Goal: Task Accomplishment & Management: Use online tool/utility

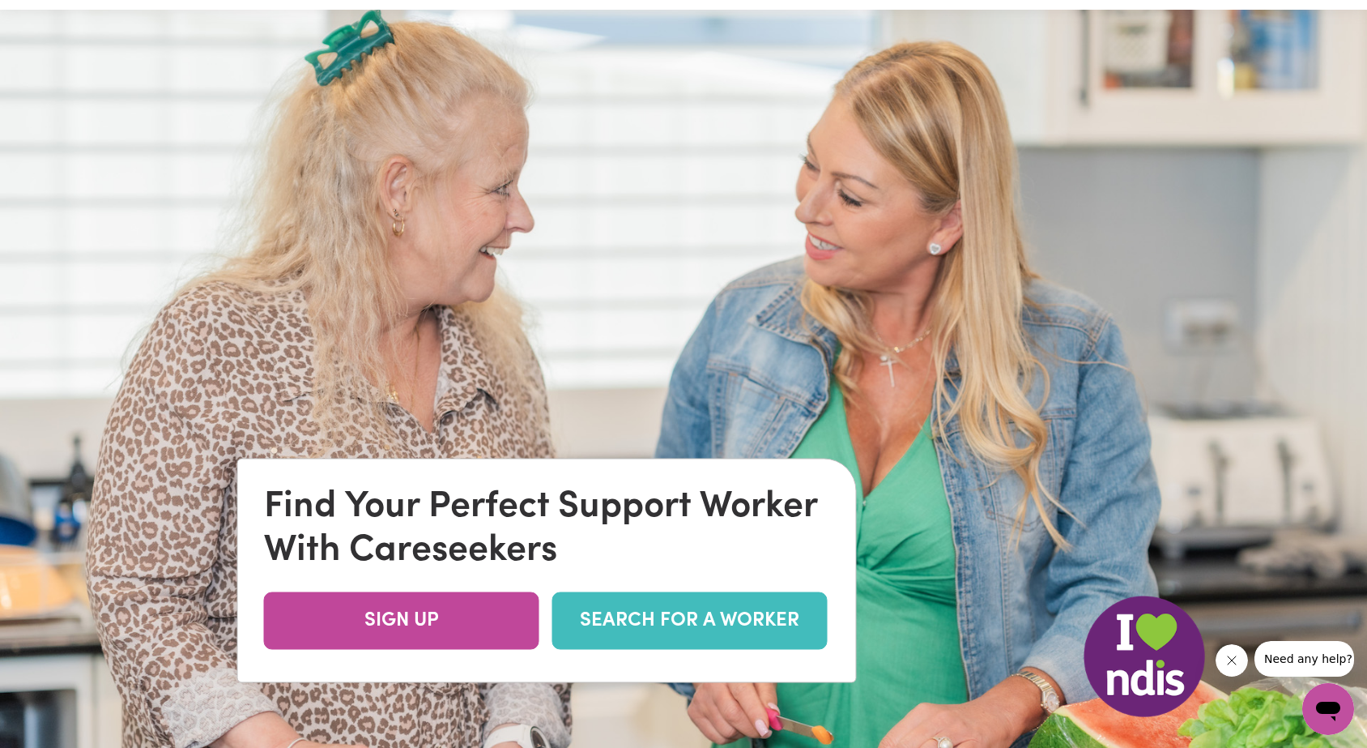
scroll to position [61, 0]
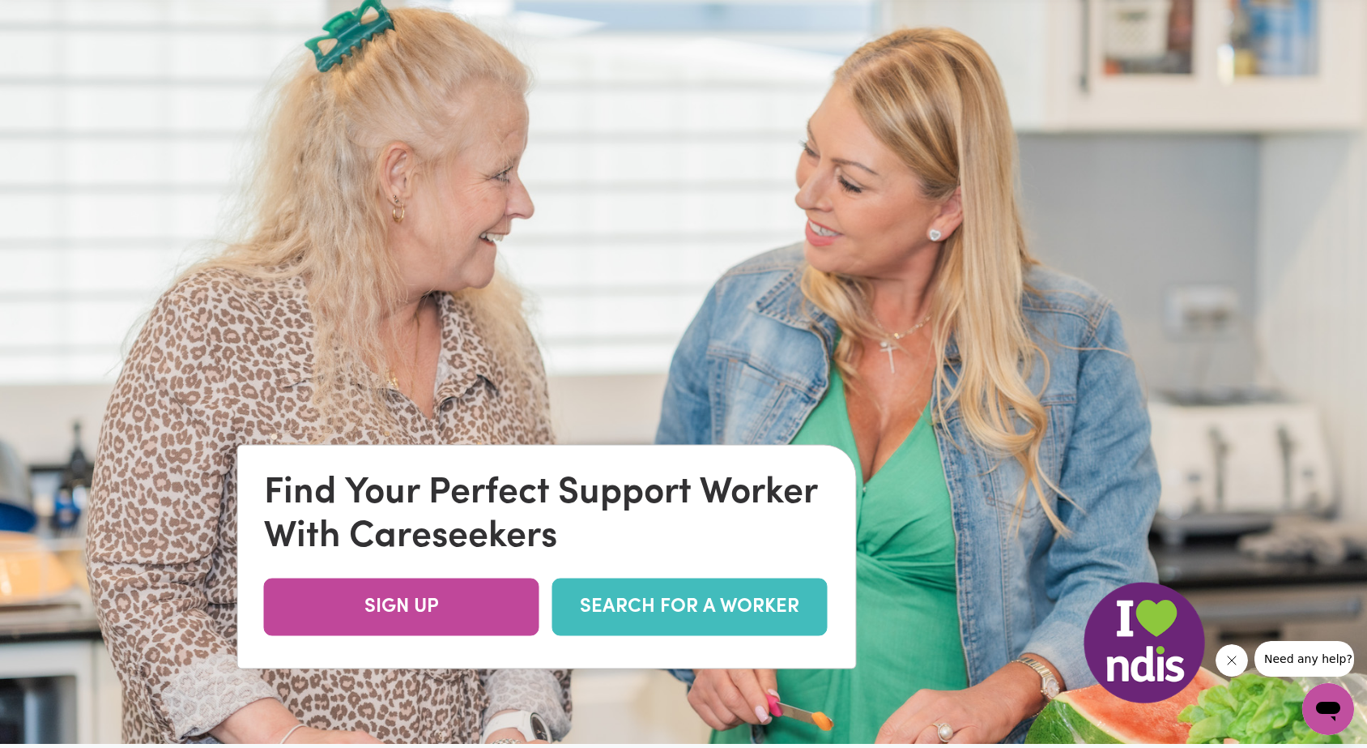
click at [663, 608] on link "SEARCH FOR A WORKER" at bounding box center [689, 607] width 275 height 58
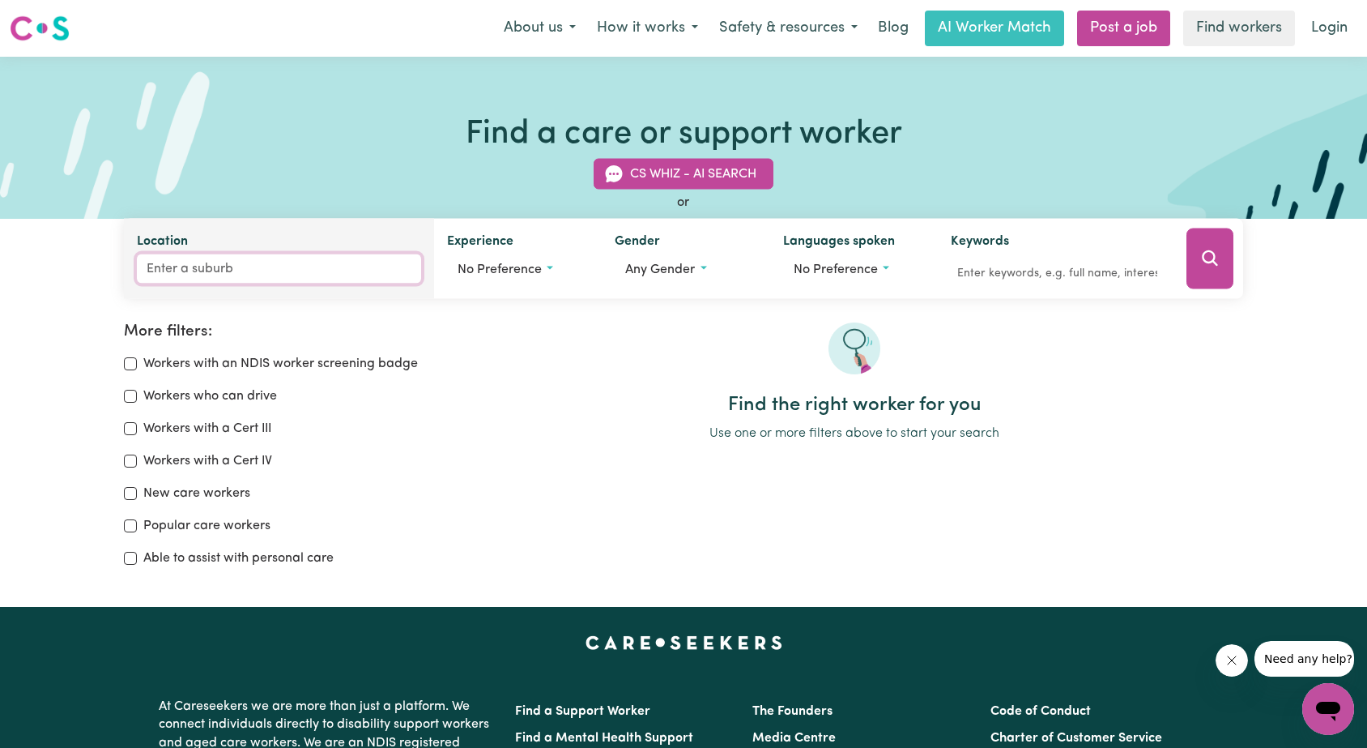
click at [212, 270] on input "Location" at bounding box center [279, 268] width 284 height 29
type input "Narella"
type input "NarellaN, [GEOGRAPHIC_DATA], 2567"
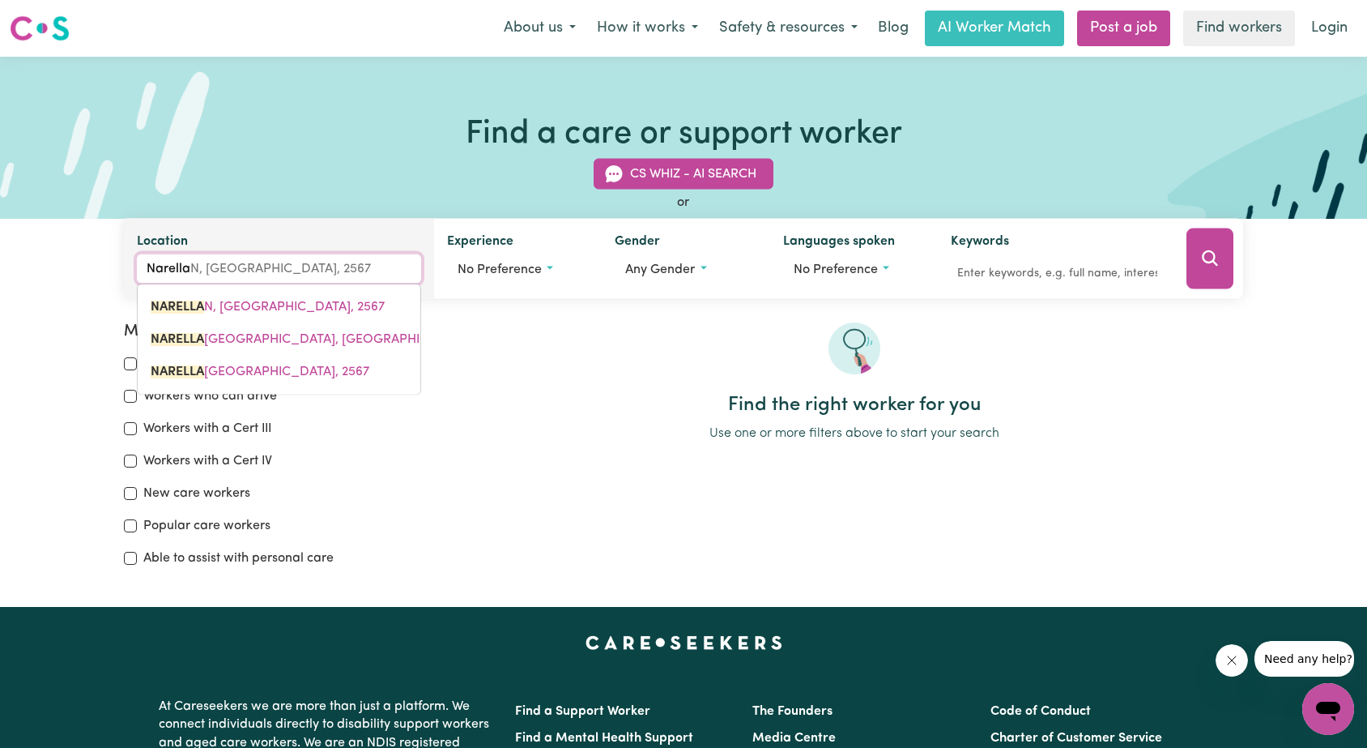
type input "Narellan"
type input "Narellan, [GEOGRAPHIC_DATA], 2567"
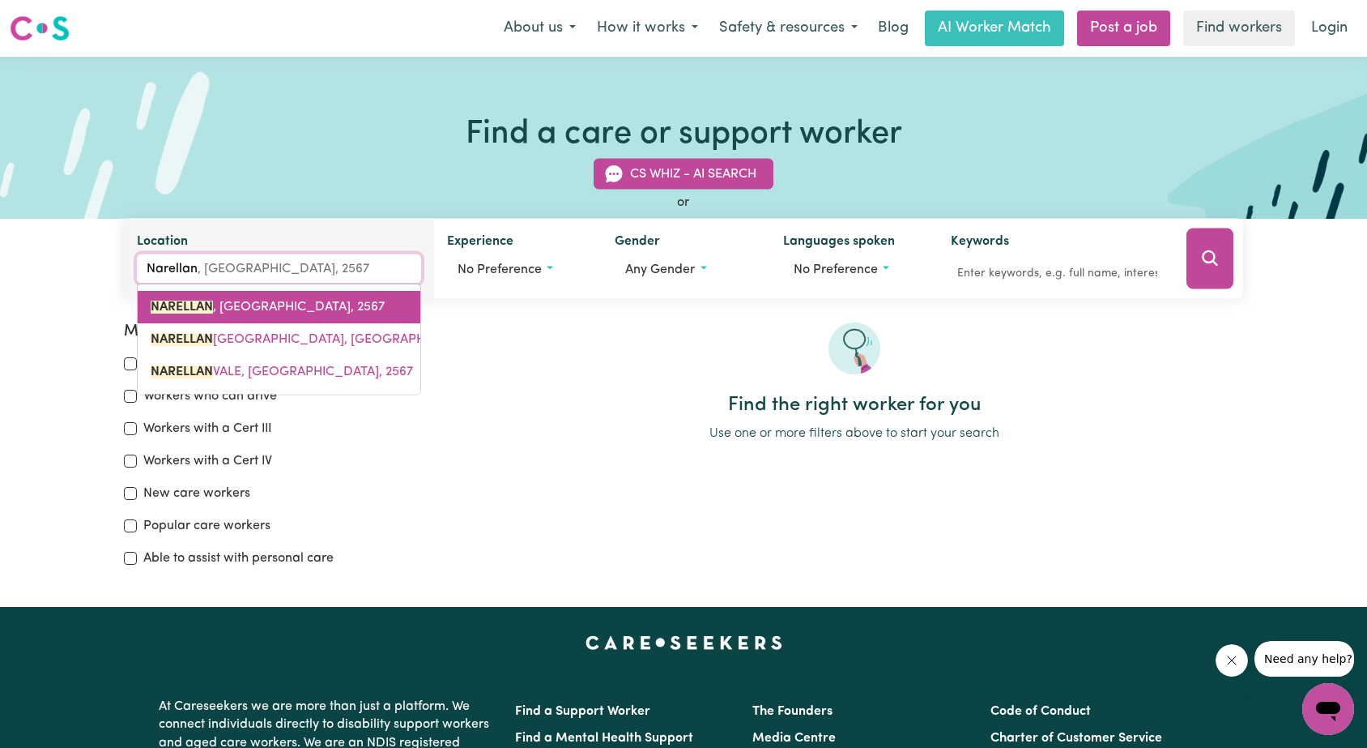
click at [245, 301] on span "NARELLAN , [GEOGRAPHIC_DATA], 2567" at bounding box center [268, 307] width 234 height 13
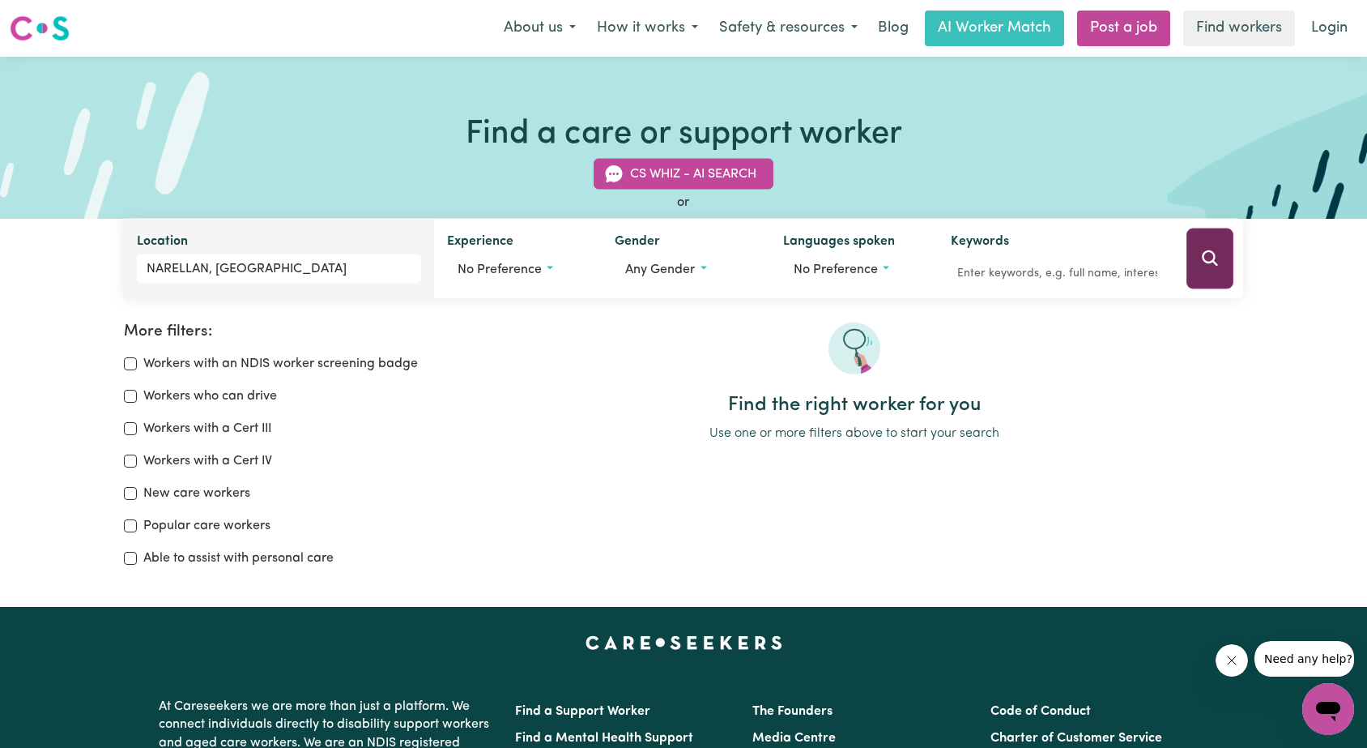
click at [1207, 262] on icon "Search" at bounding box center [1210, 257] width 15 height 15
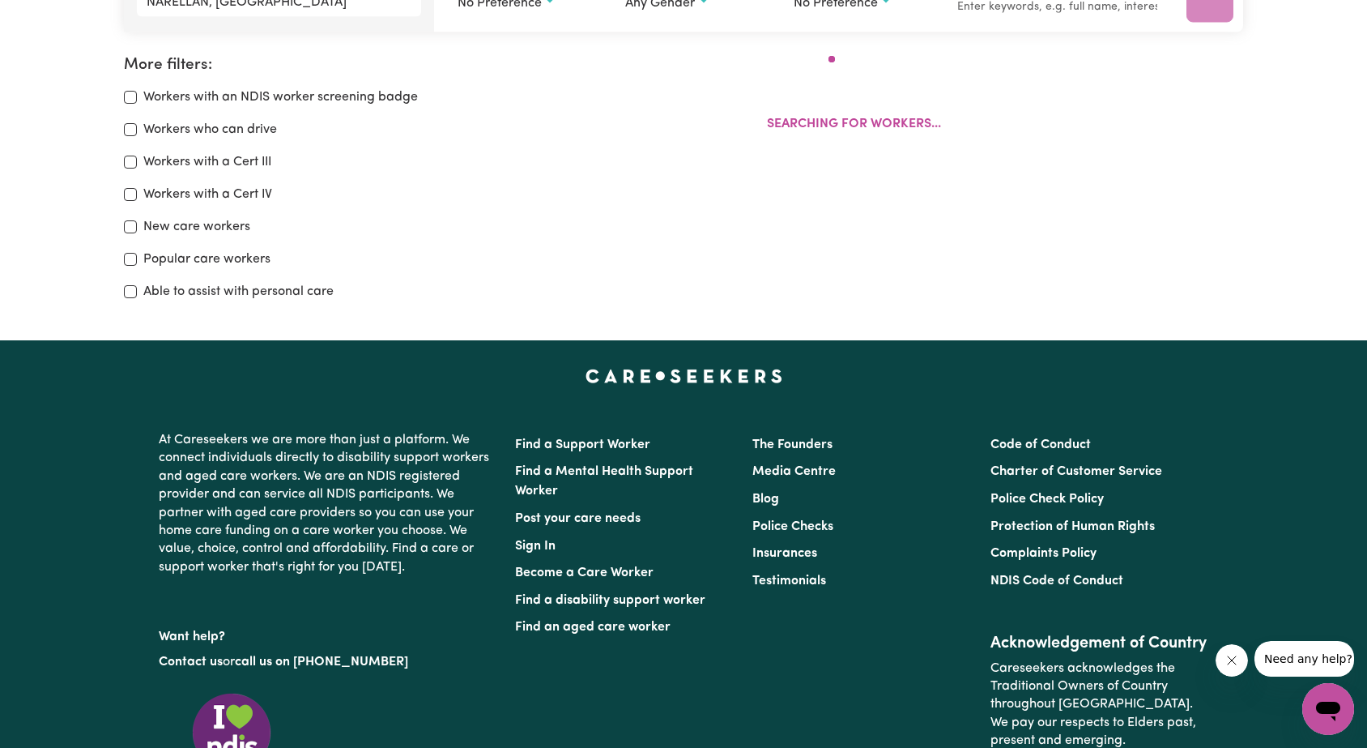
scroll to position [271, 0]
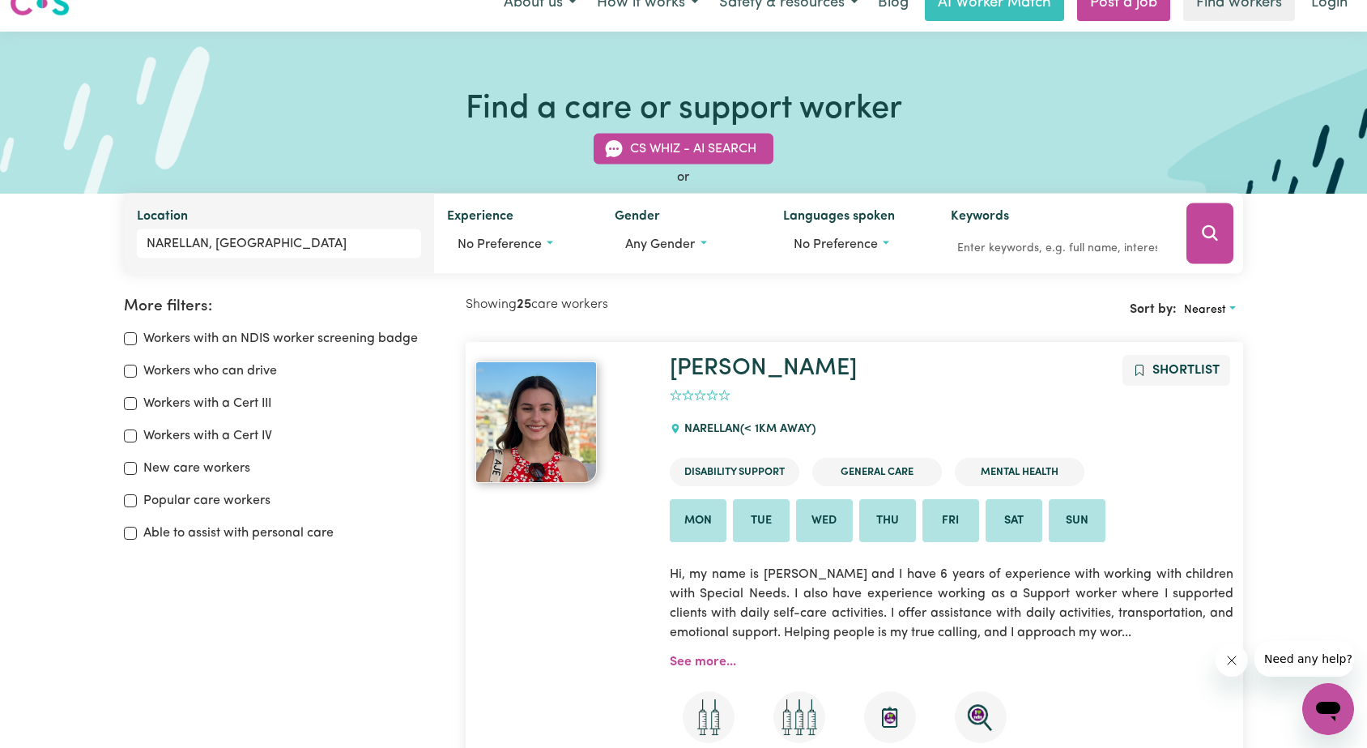
scroll to position [0, 0]
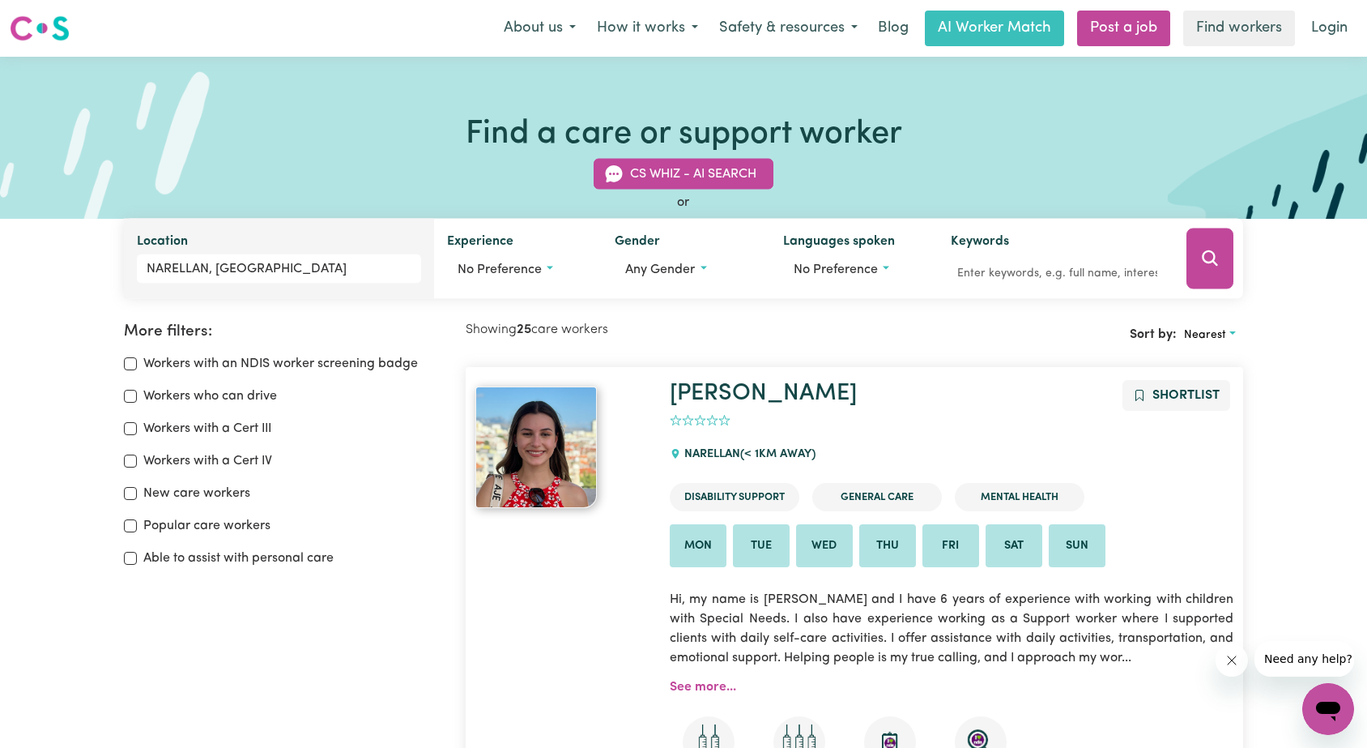
click at [1196, 330] on span "Nearest" at bounding box center [1205, 335] width 42 height 12
click at [1226, 411] on link "Last active" at bounding box center [1242, 405] width 128 height 32
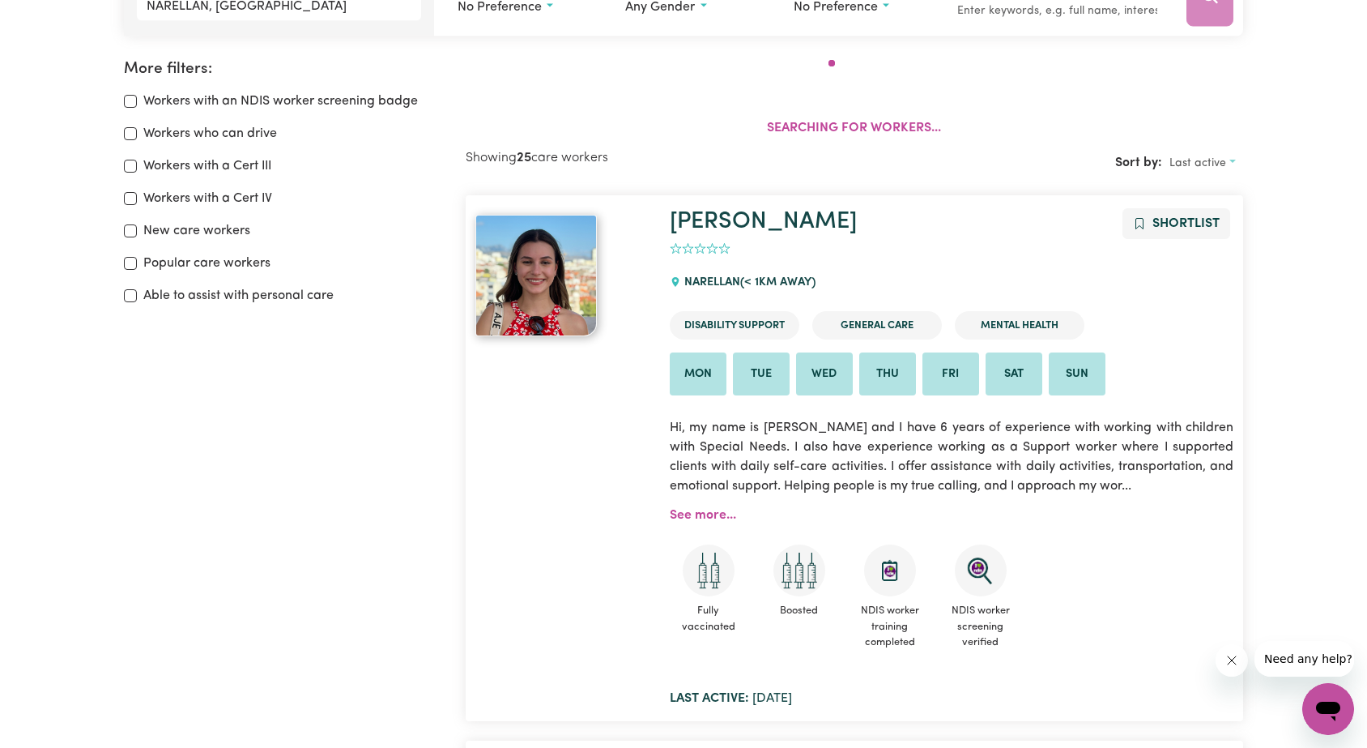
scroll to position [271, 0]
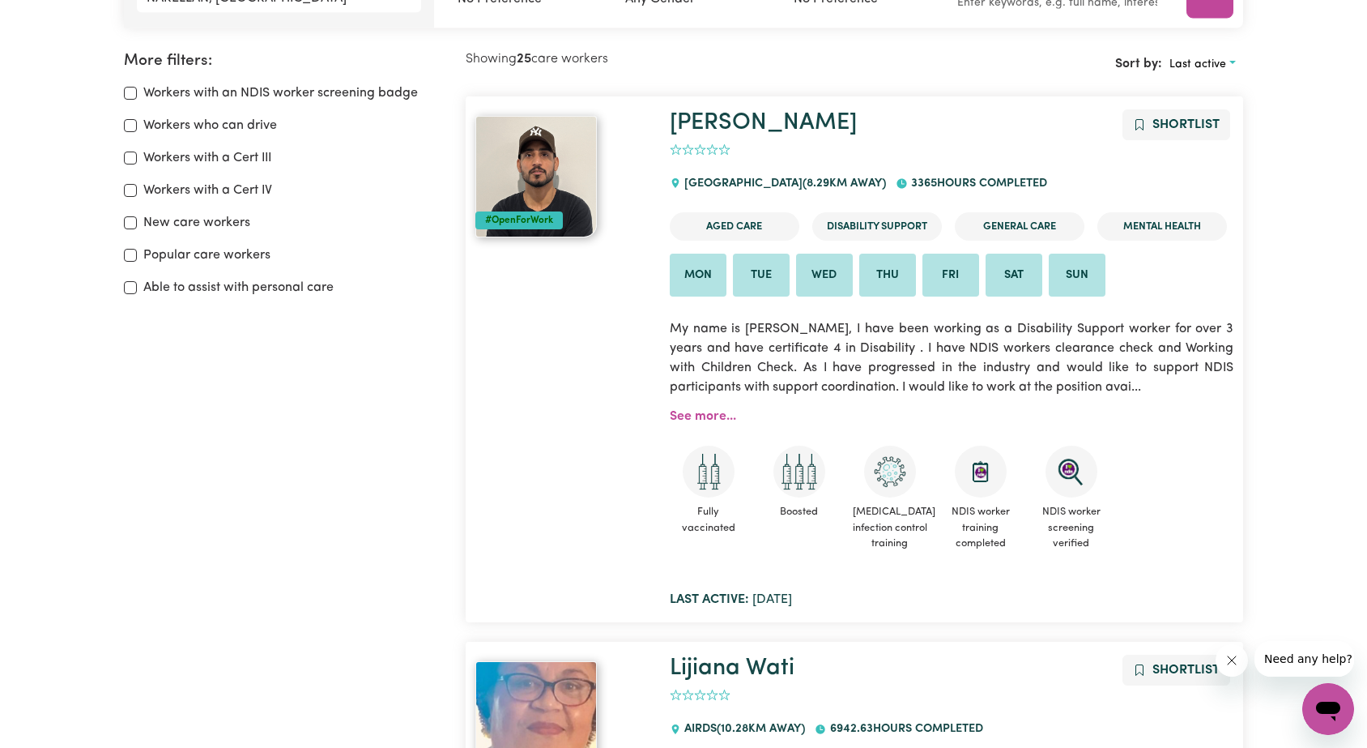
click at [530, 161] on img at bounding box center [536, 177] width 122 height 122
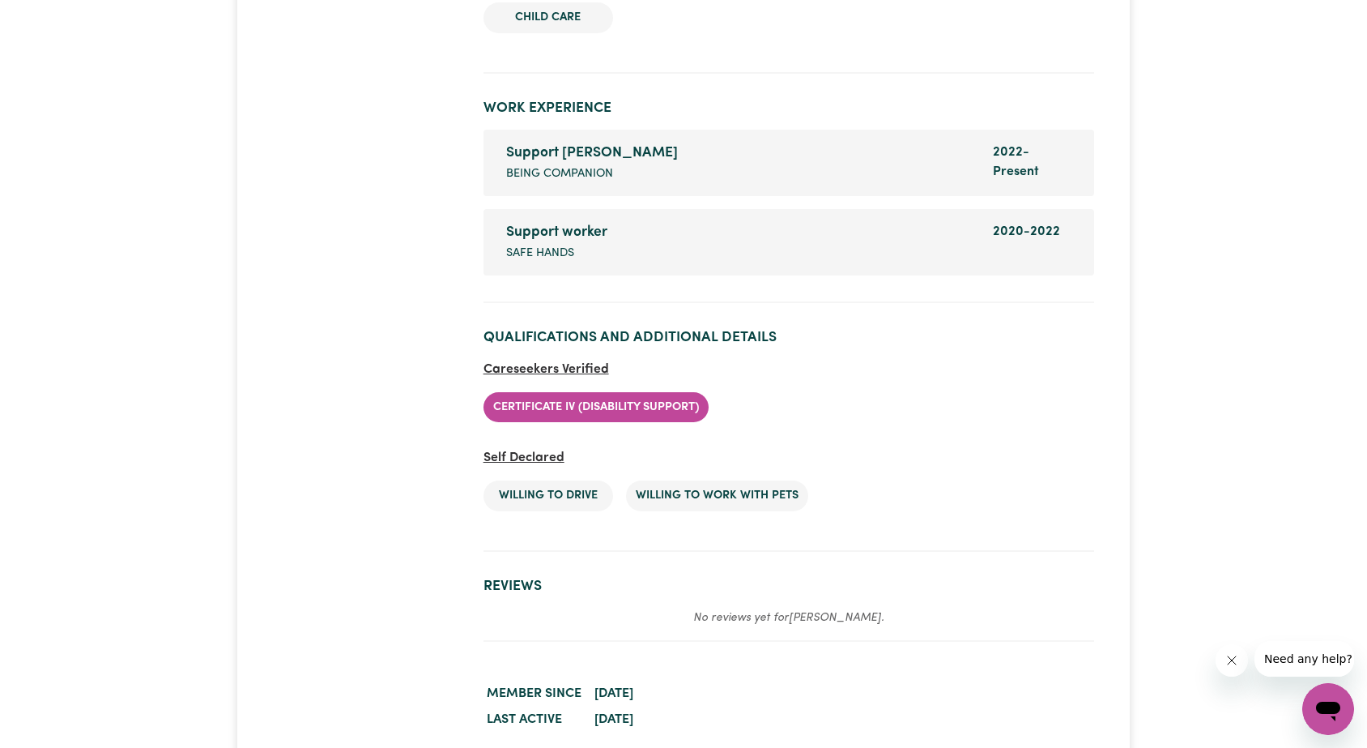
scroll to position [2982, 0]
drag, startPoint x: 620, startPoint y: 172, endPoint x: 509, endPoint y: 177, distance: 111.9
click at [509, 177] on div "Support [PERSON_NAME] Company name Being companion" at bounding box center [741, 161] width 488 height 41
copy span "Being companion"
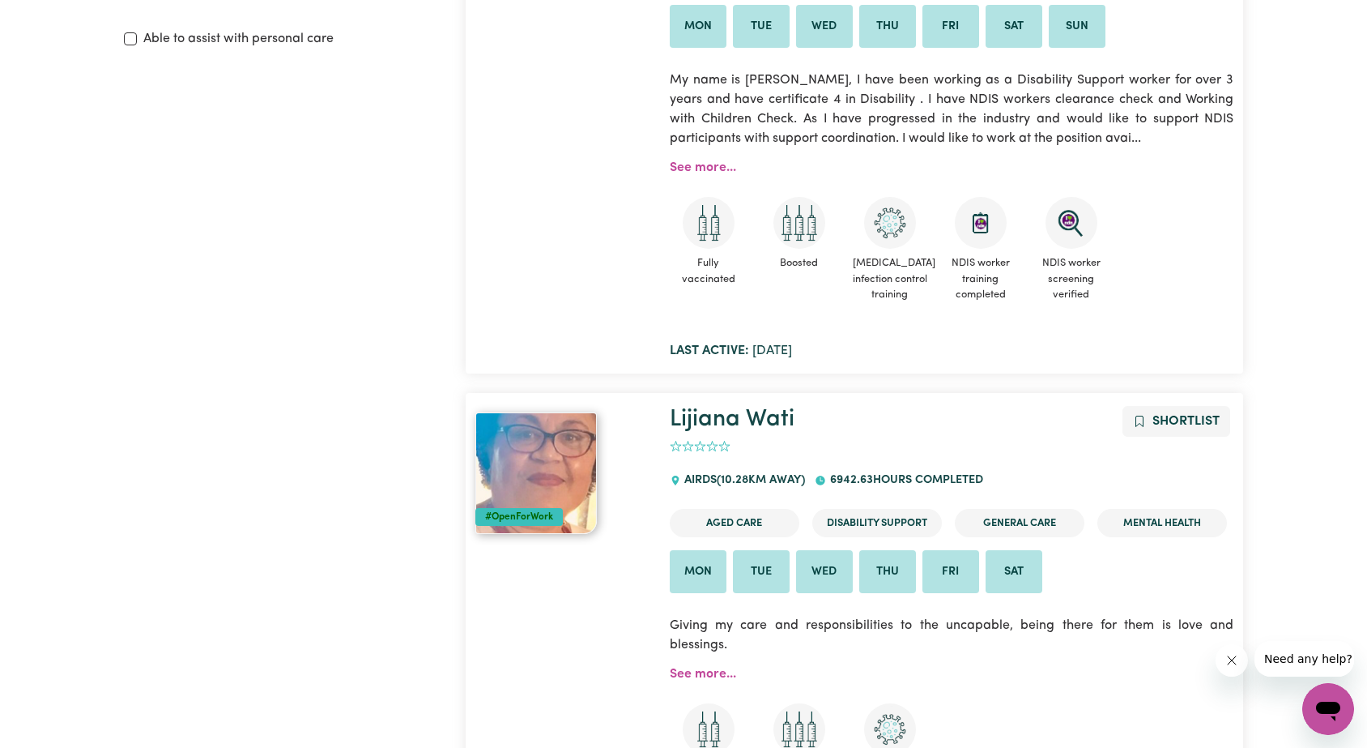
scroll to position [612, 0]
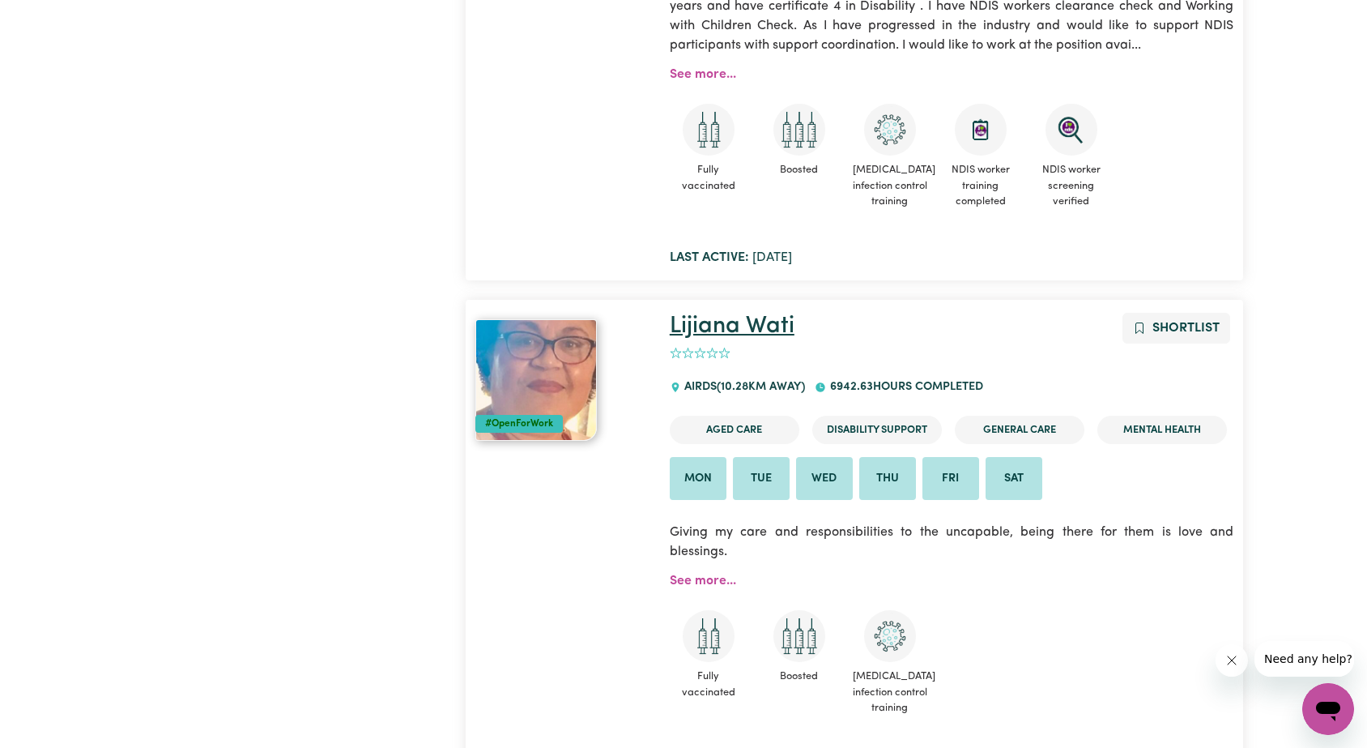
click at [757, 327] on link "Lijiana Wati" at bounding box center [732, 325] width 125 height 23
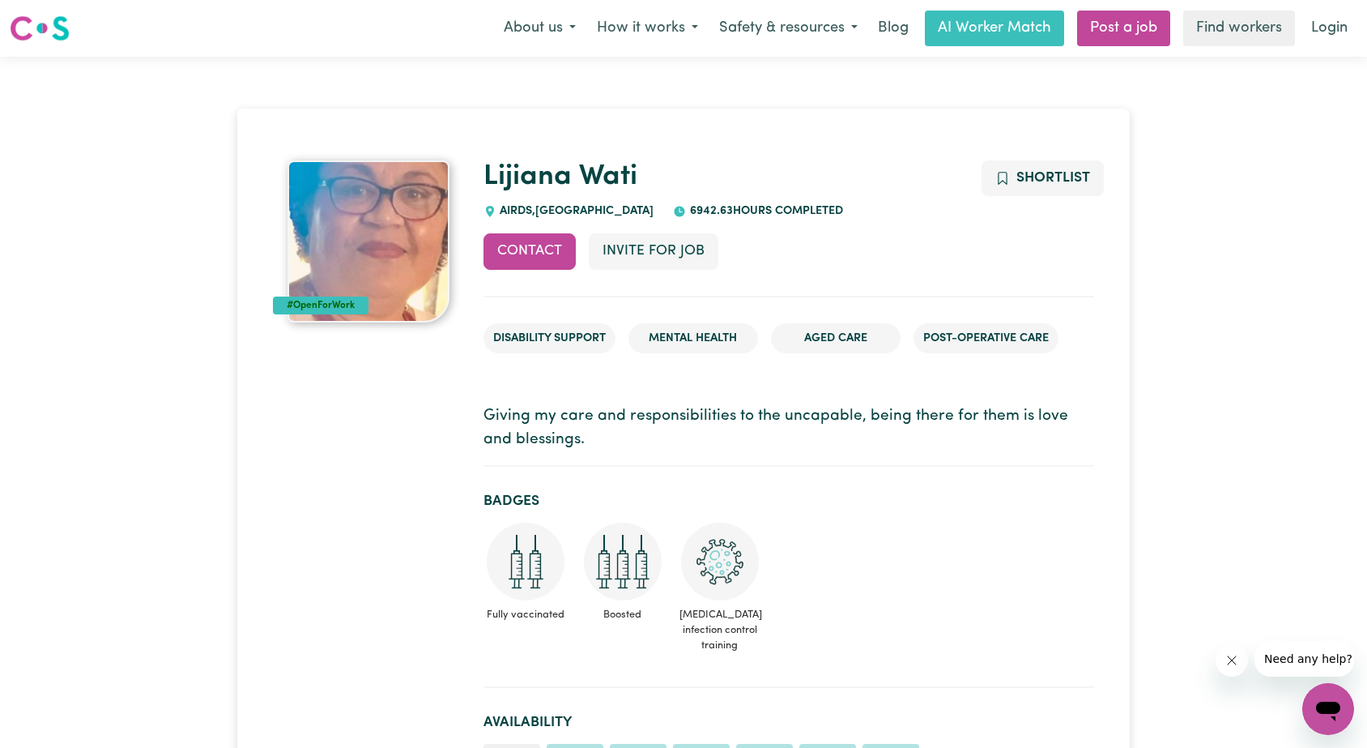
click at [859, 288] on div "Contact Invite for Job Shortlist" at bounding box center [789, 264] width 611 height 63
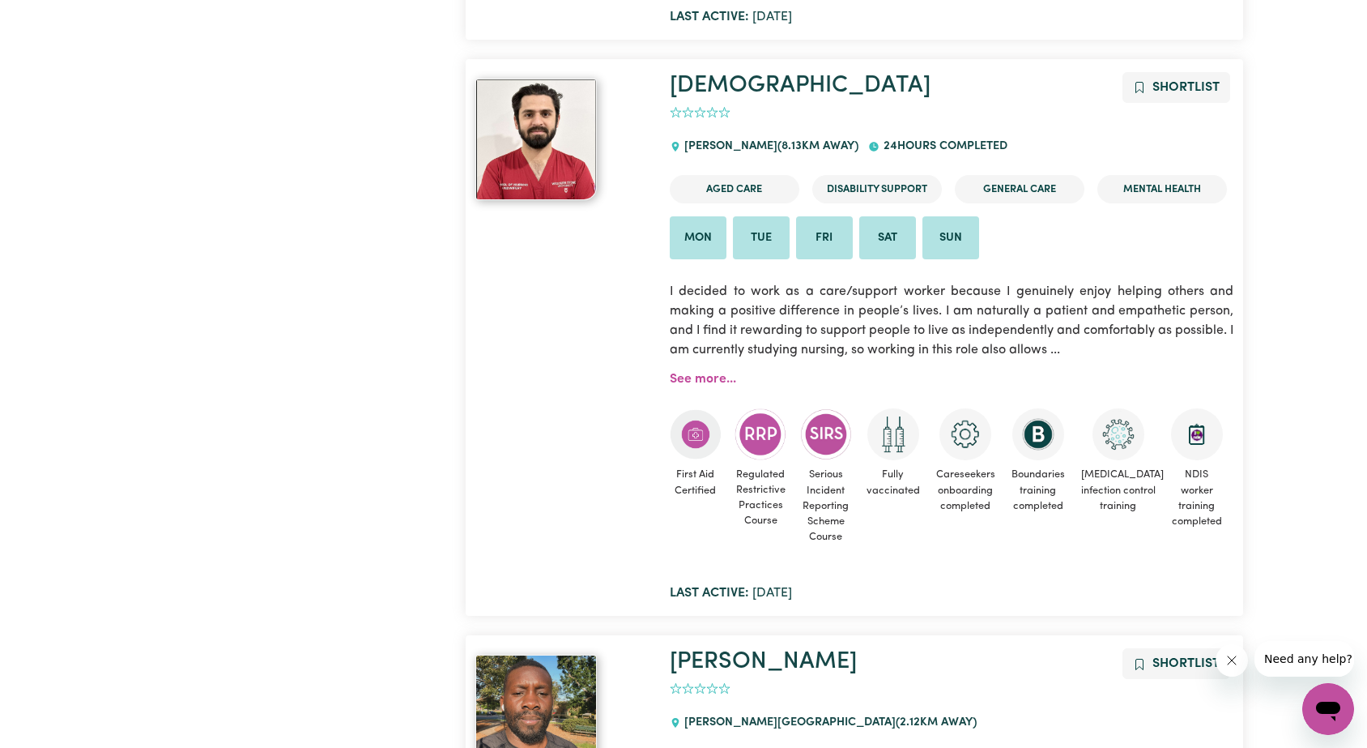
click at [514, 134] on img at bounding box center [536, 140] width 122 height 122
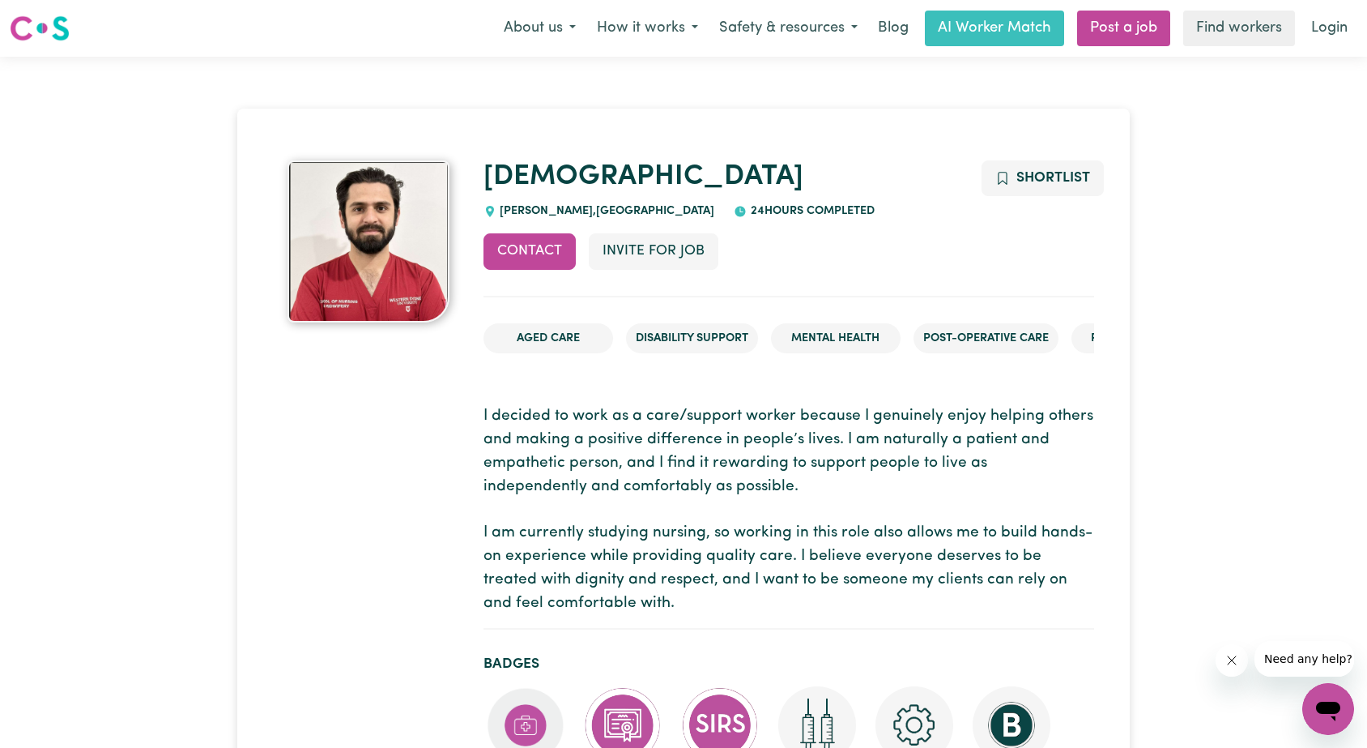
click at [358, 222] on img at bounding box center [369, 241] width 162 height 162
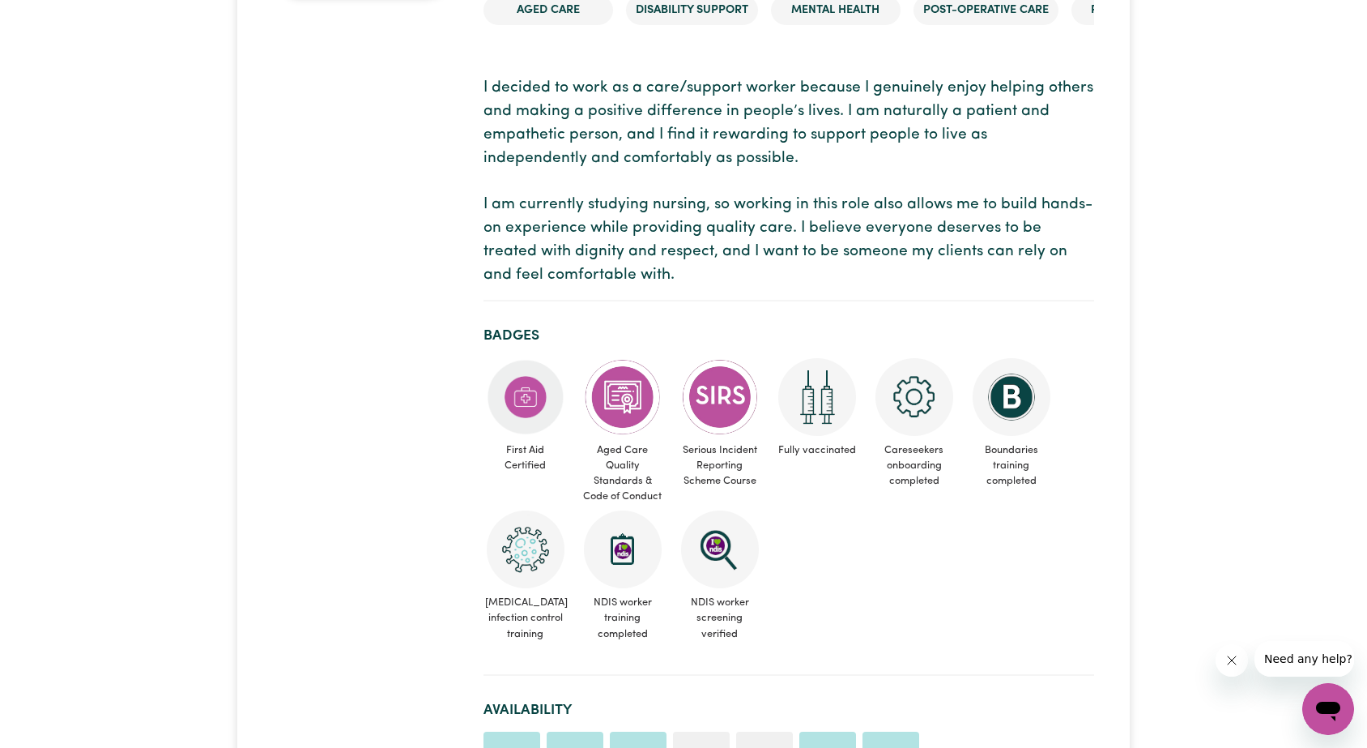
scroll to position [377, 0]
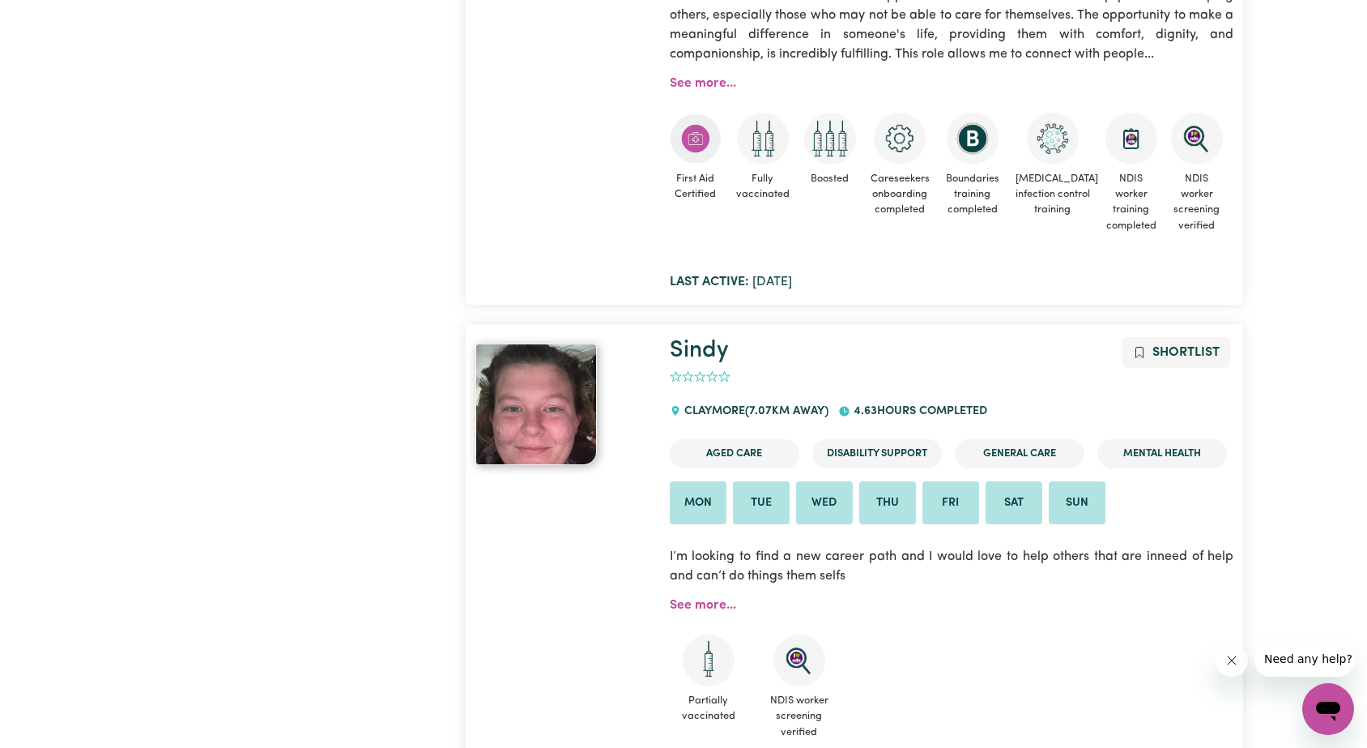
scroll to position [8943, 0]
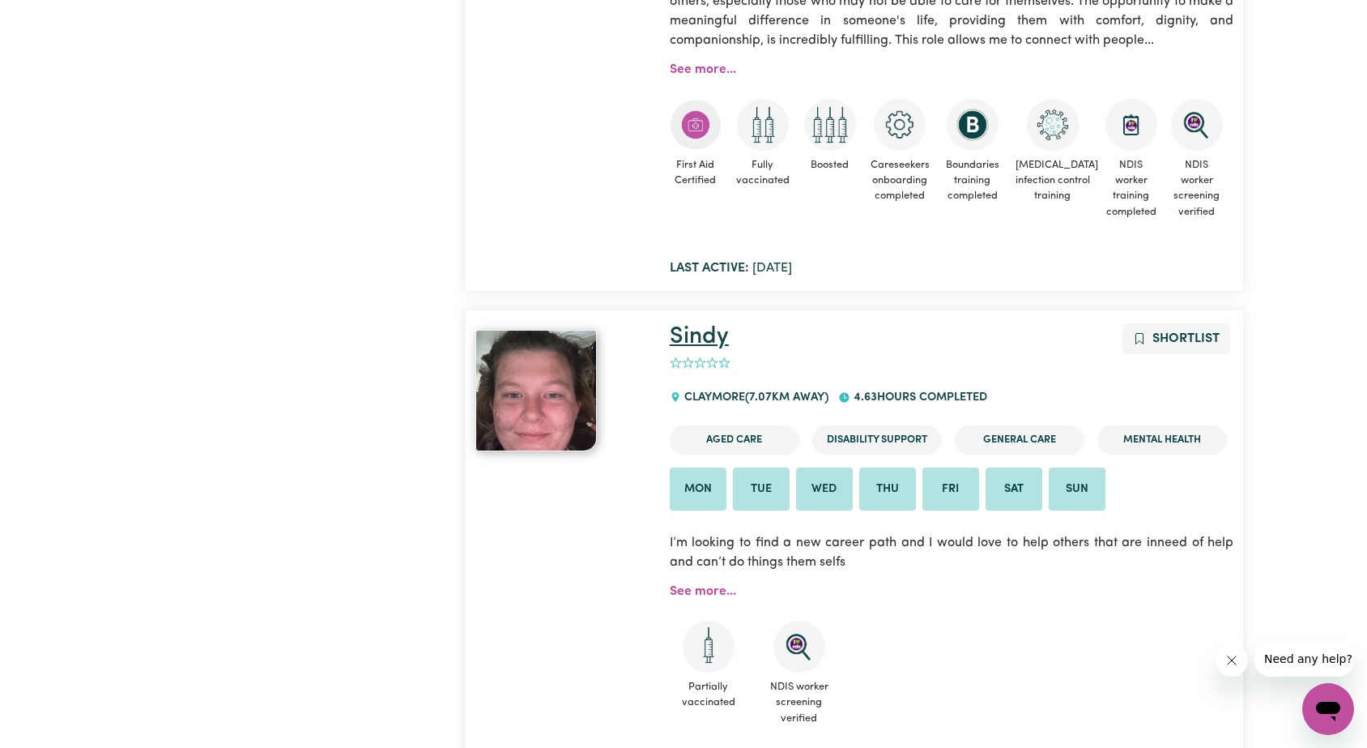
click at [693, 325] on link "Sindy" at bounding box center [699, 336] width 59 height 23
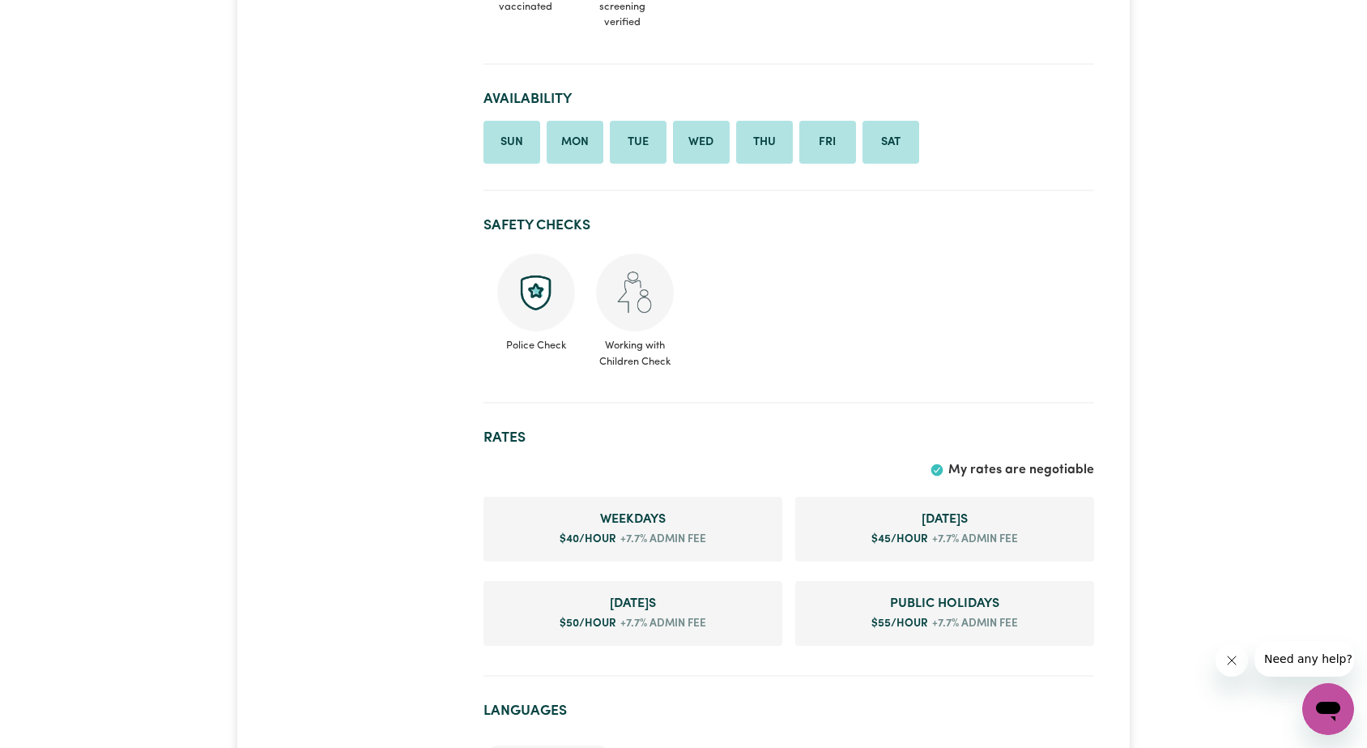
scroll to position [815, 0]
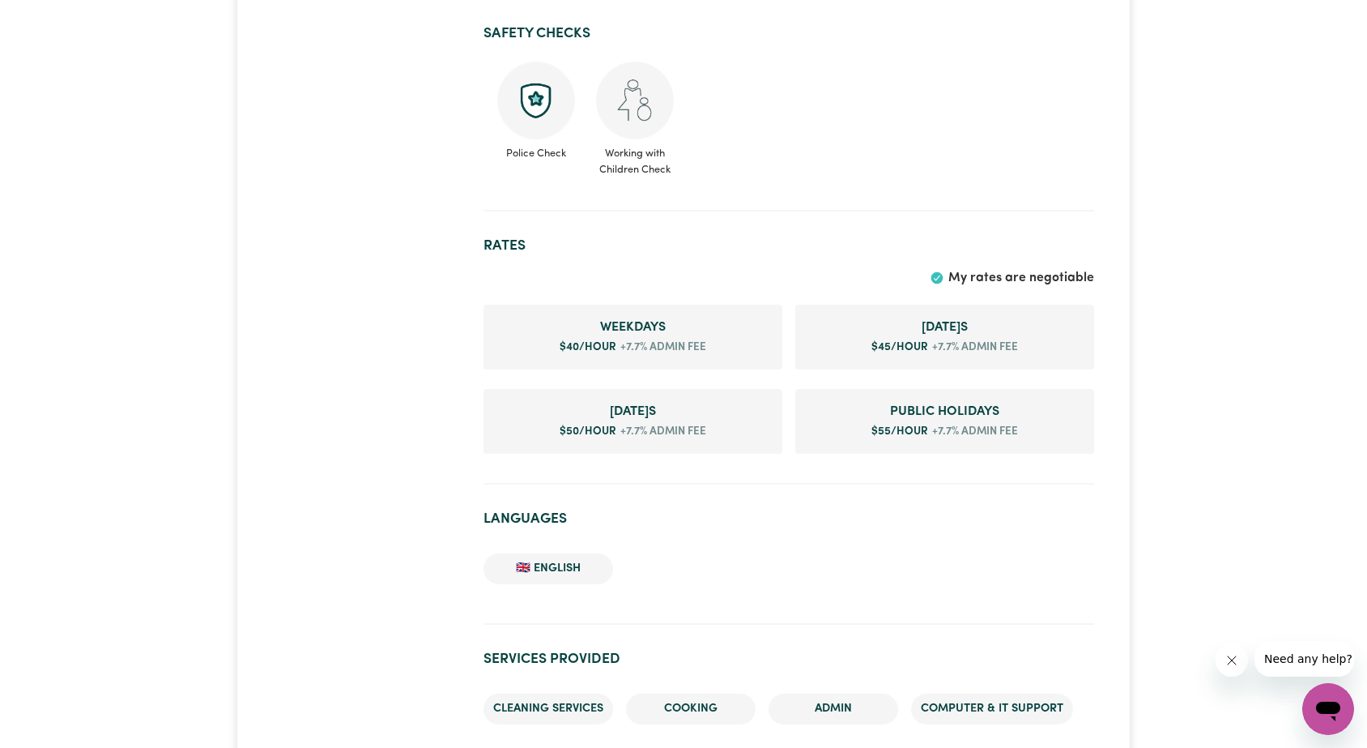
click at [872, 453] on li "Public Holiday s $ 55 /hour +7.7% admin fee" at bounding box center [944, 421] width 299 height 65
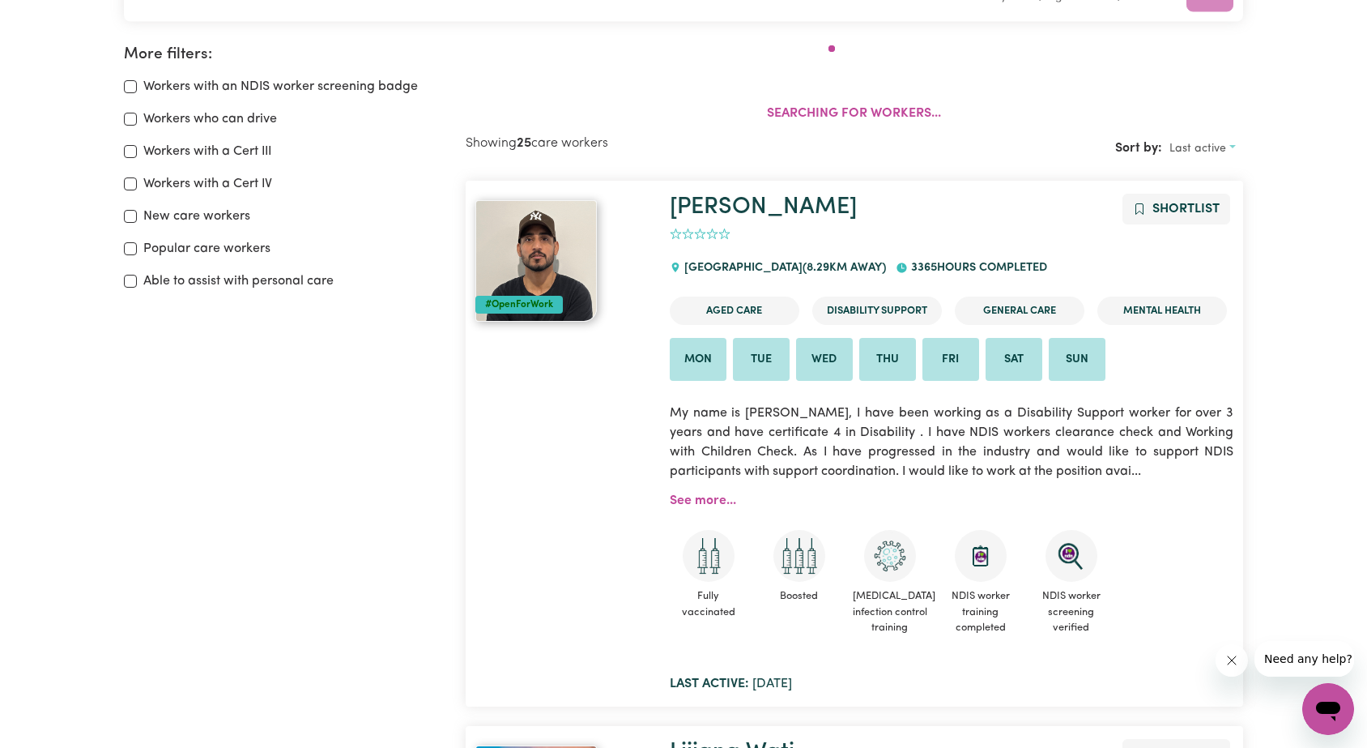
scroll to position [271, 0]
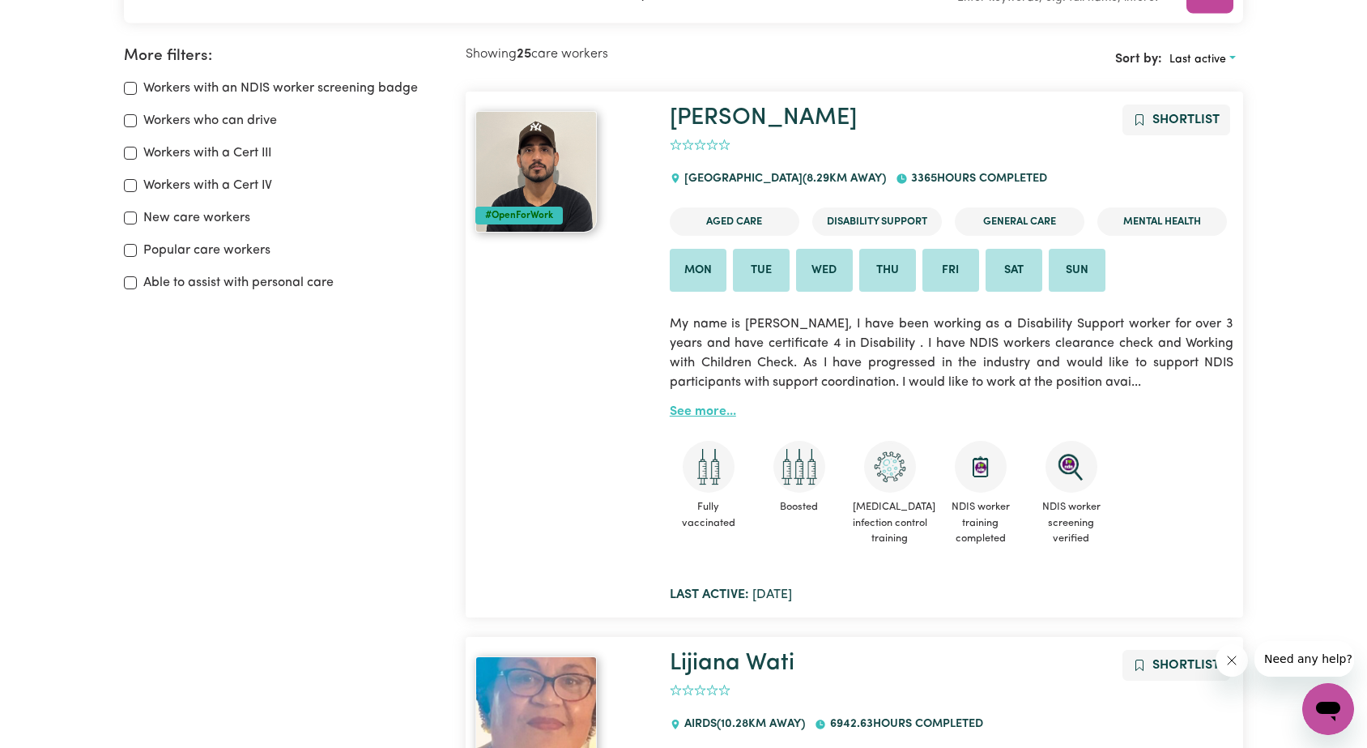
click at [701, 414] on link "See more..." at bounding box center [703, 411] width 66 height 13
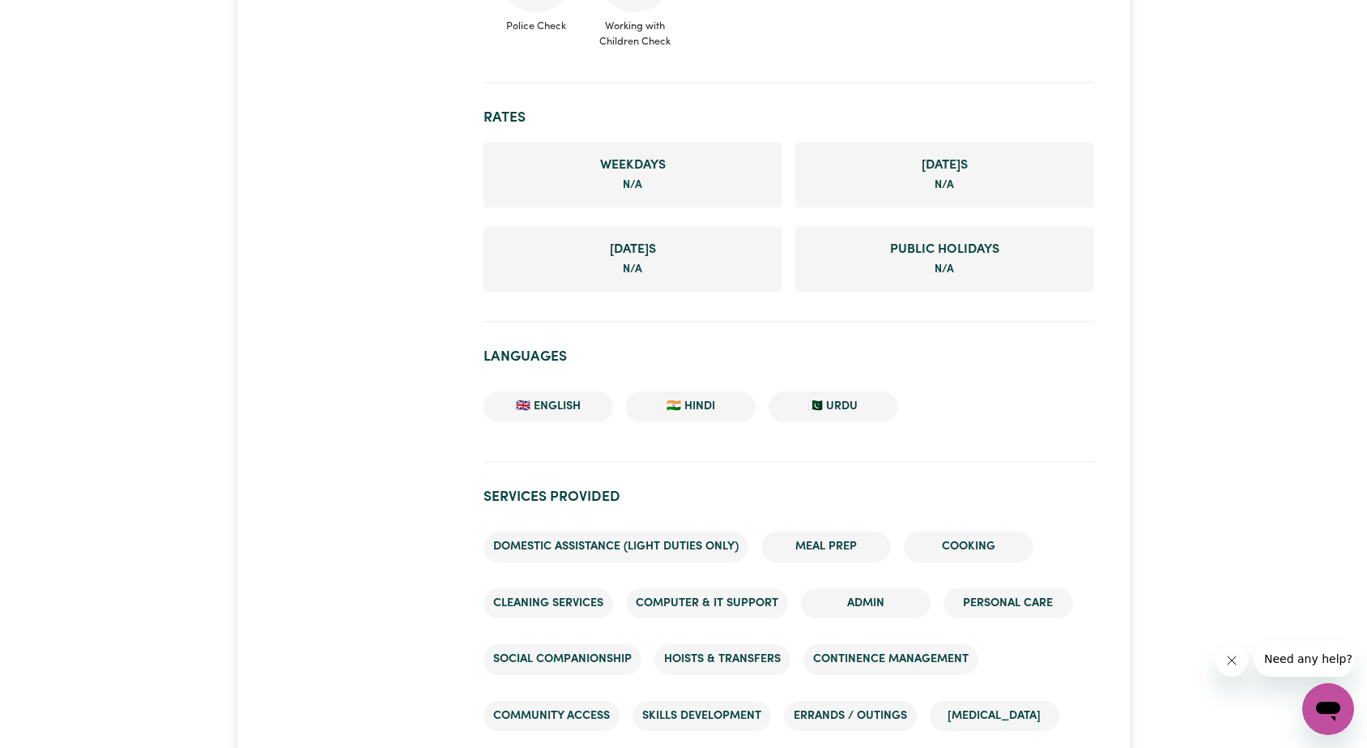
scroll to position [1285, 0]
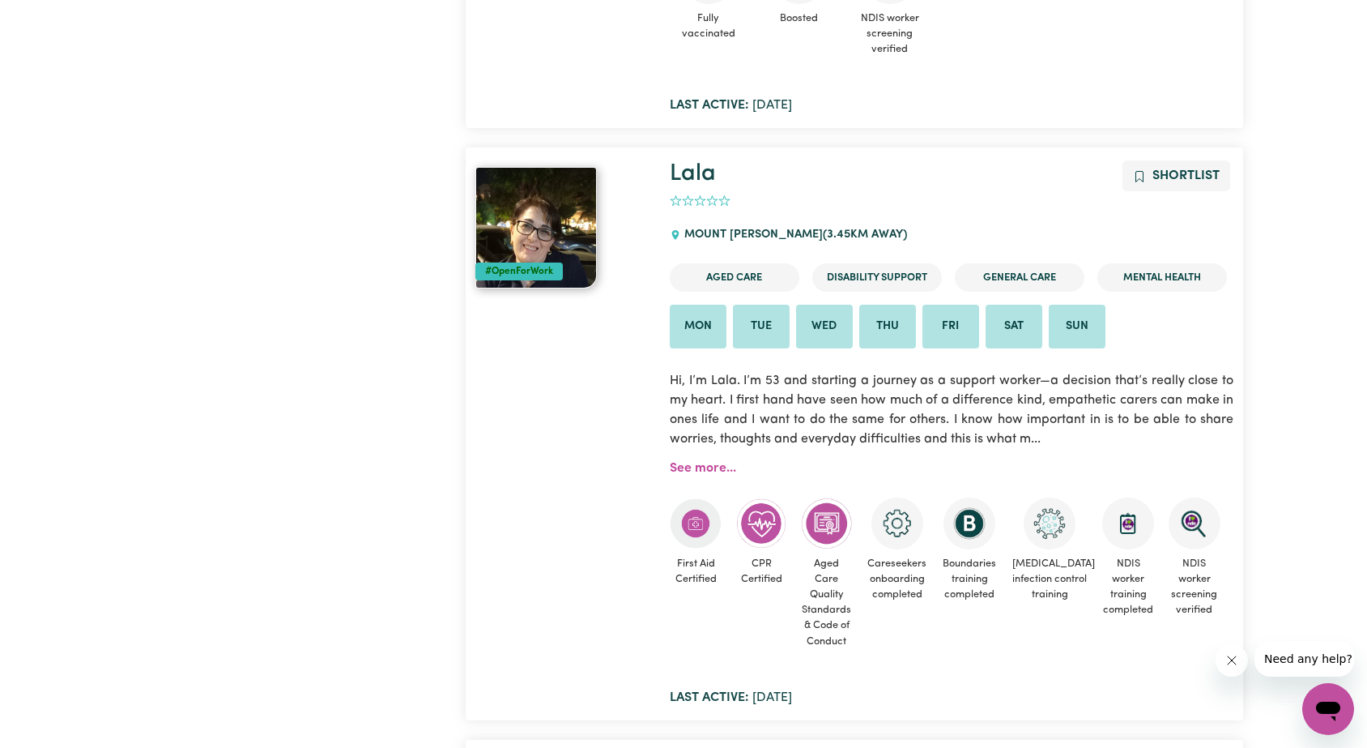
scroll to position [4597, 0]
